Goal: Check status: Check status

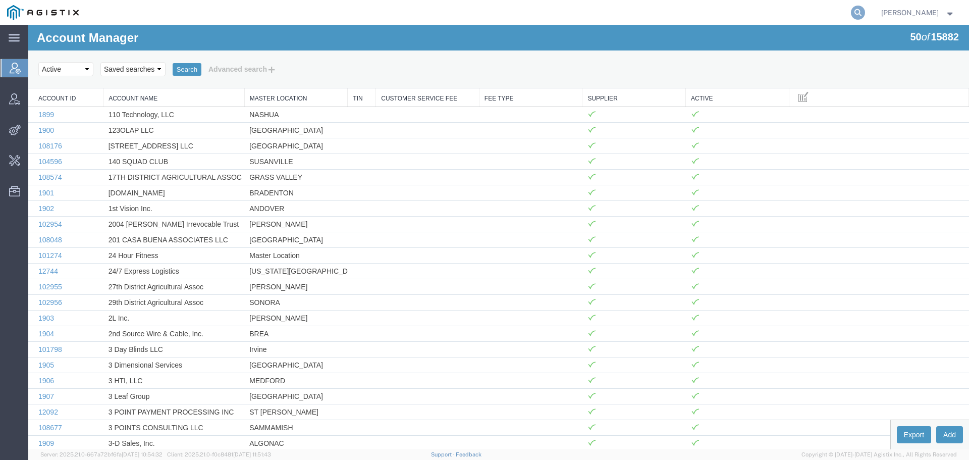
click at [865, 16] on icon at bounding box center [858, 13] width 14 height 14
type input "57110139"
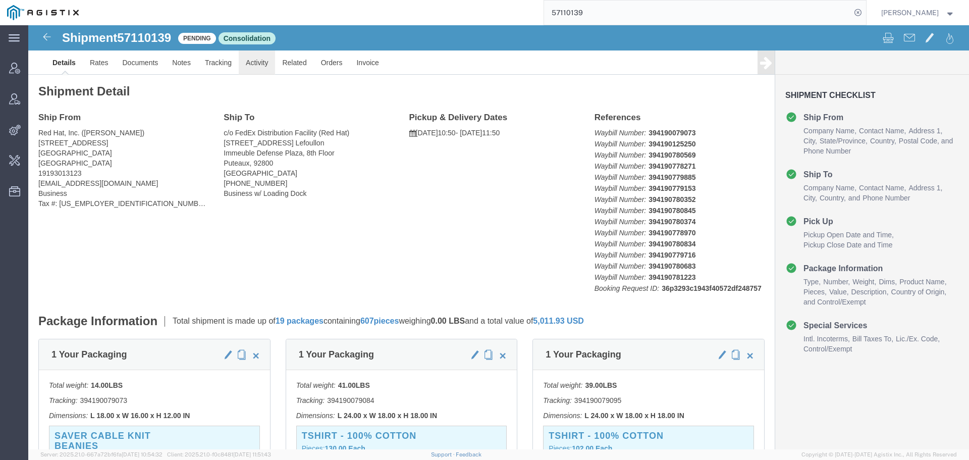
click link "Activity"
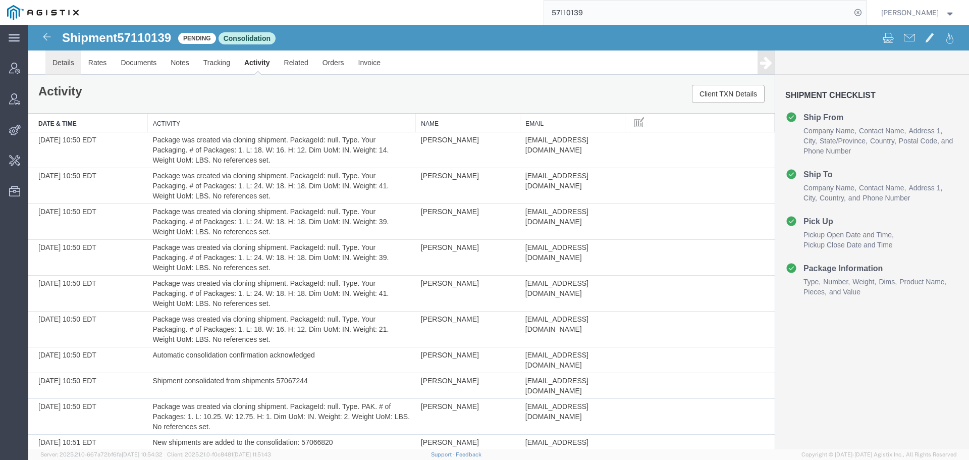
click at [65, 61] on link "Details" at bounding box center [63, 62] width 36 height 24
